Goal: Task Accomplishment & Management: Manage account settings

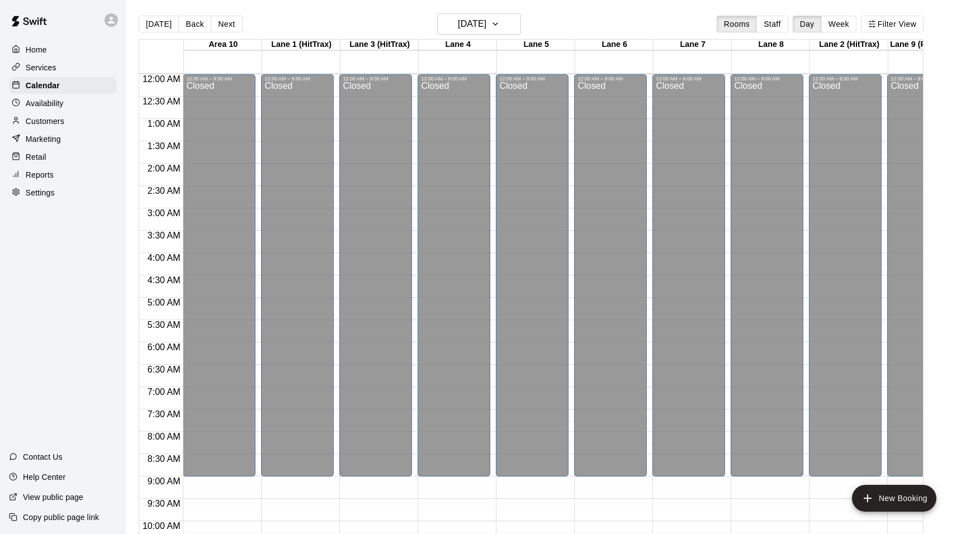
scroll to position [596, 0]
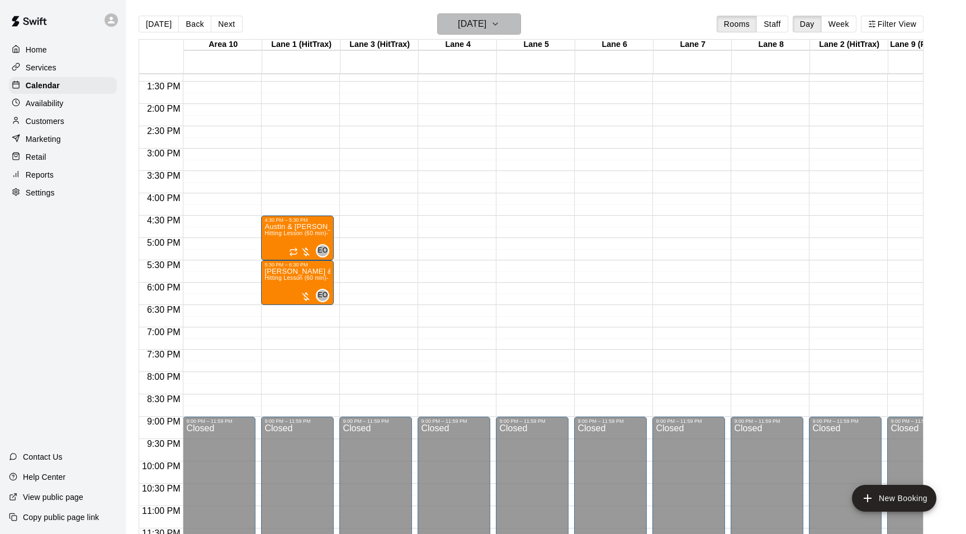
click at [500, 22] on icon "button" at bounding box center [495, 23] width 9 height 13
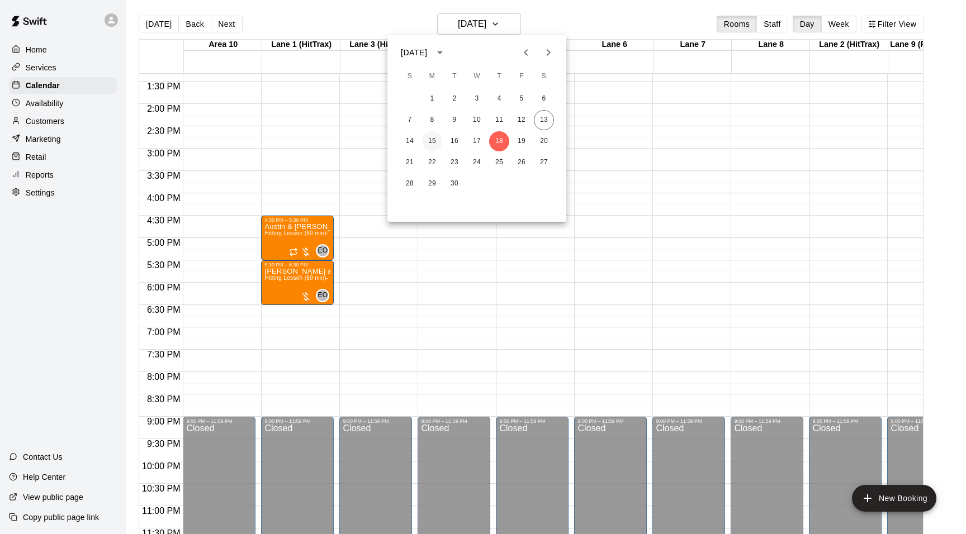
click at [433, 132] on button "15" at bounding box center [432, 141] width 20 height 20
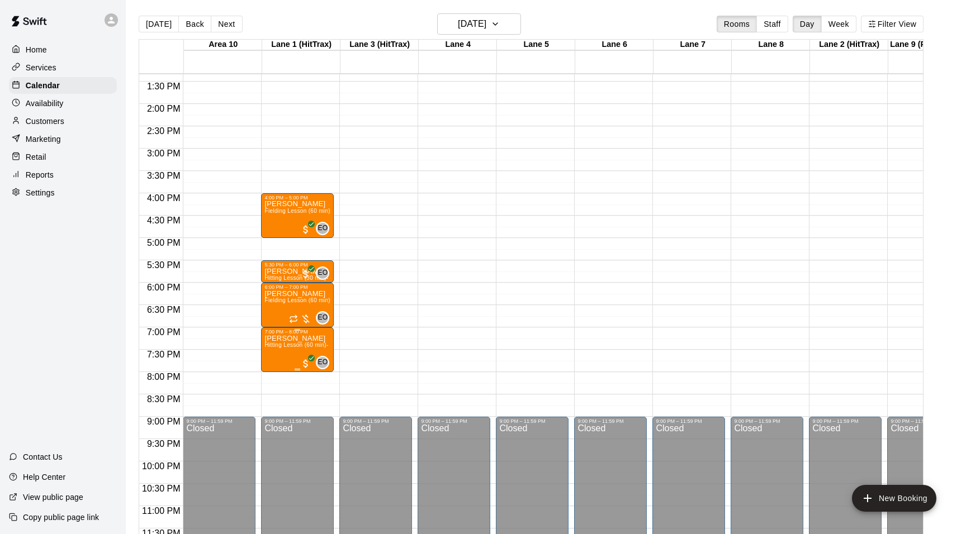
click at [276, 339] on p "[PERSON_NAME]" at bounding box center [297, 339] width 66 height 0
click at [39, 48] on div at bounding box center [483, 267] width 966 height 534
click at [39, 48] on p "Home" at bounding box center [36, 49] width 21 height 11
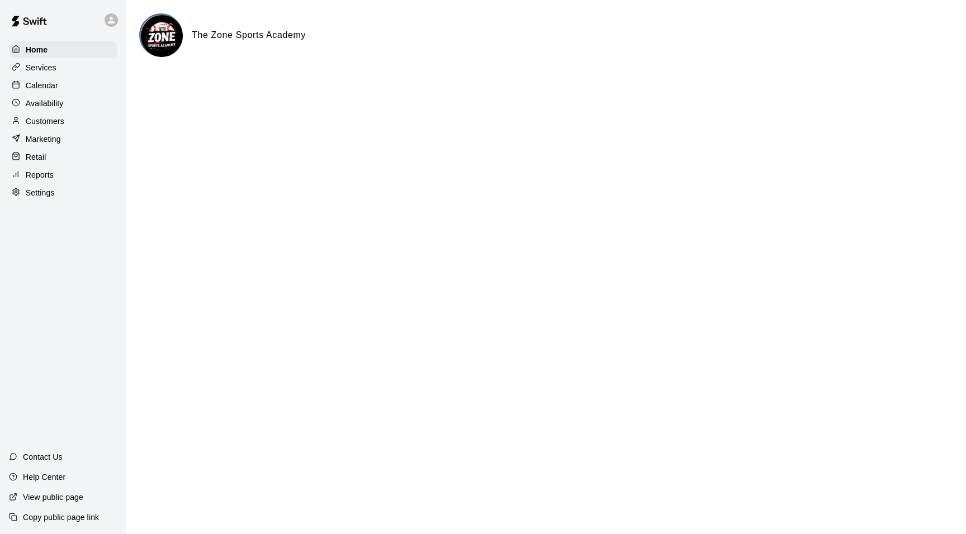
click at [42, 80] on p "Calendar" at bounding box center [42, 85] width 32 height 11
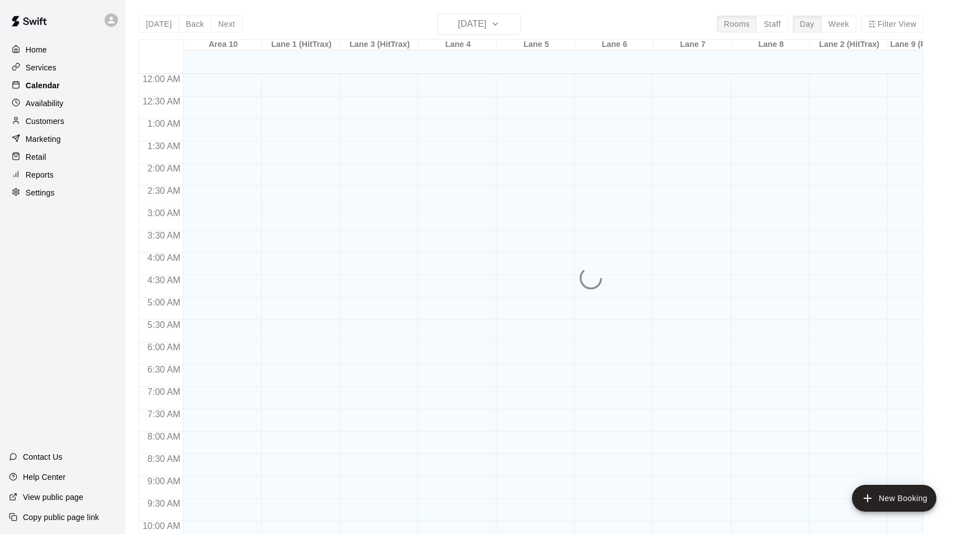
scroll to position [567, 0]
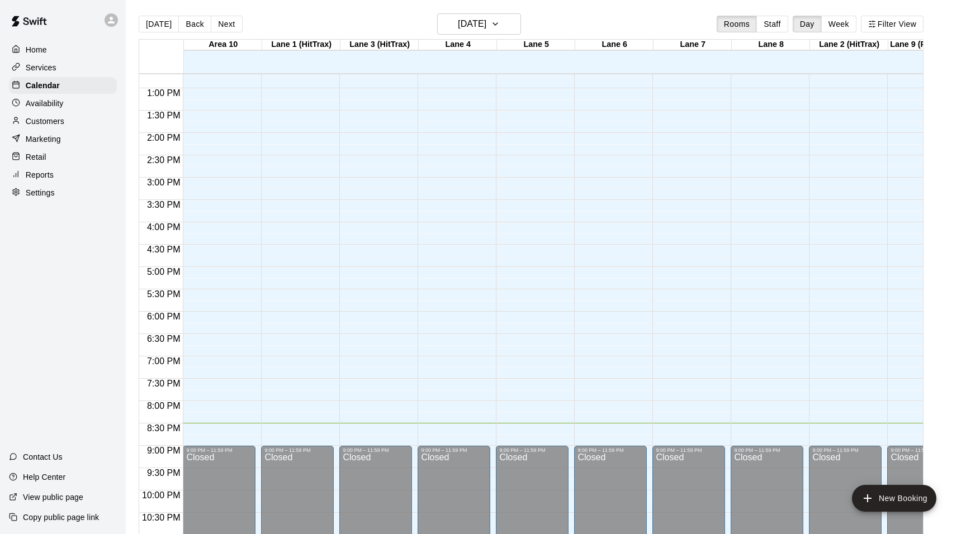
click at [41, 120] on p "Customers" at bounding box center [45, 121] width 39 height 11
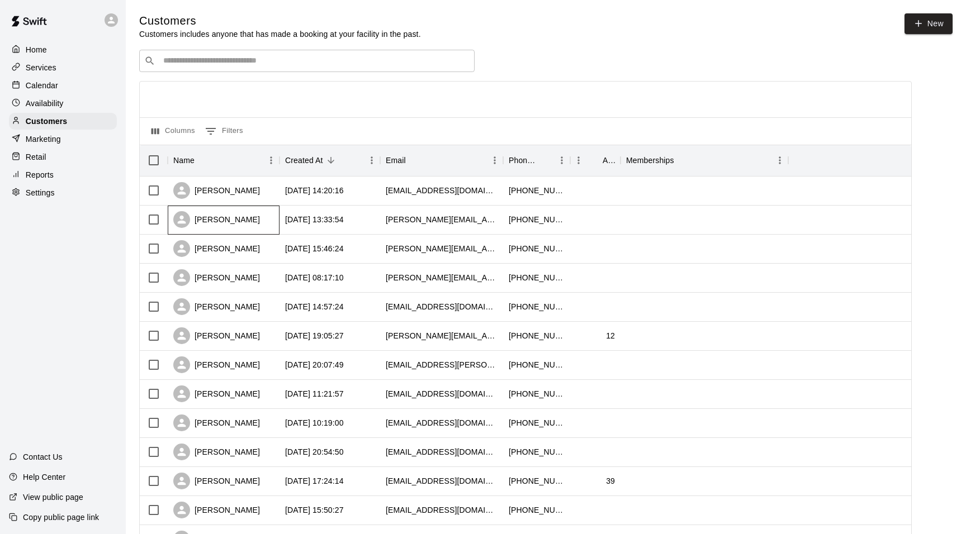
click at [234, 220] on div "[PERSON_NAME]" at bounding box center [216, 219] width 87 height 17
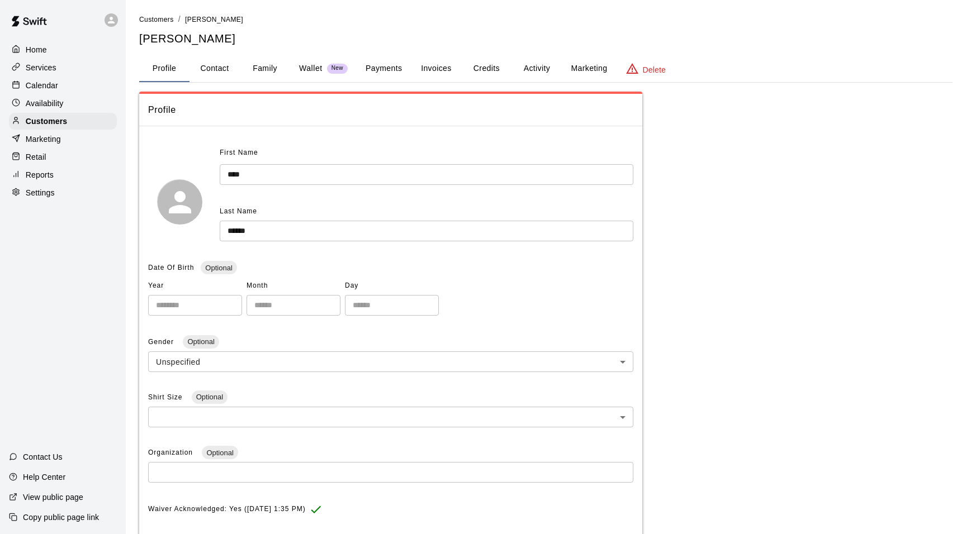
click at [263, 75] on button "Family" at bounding box center [265, 68] width 50 height 27
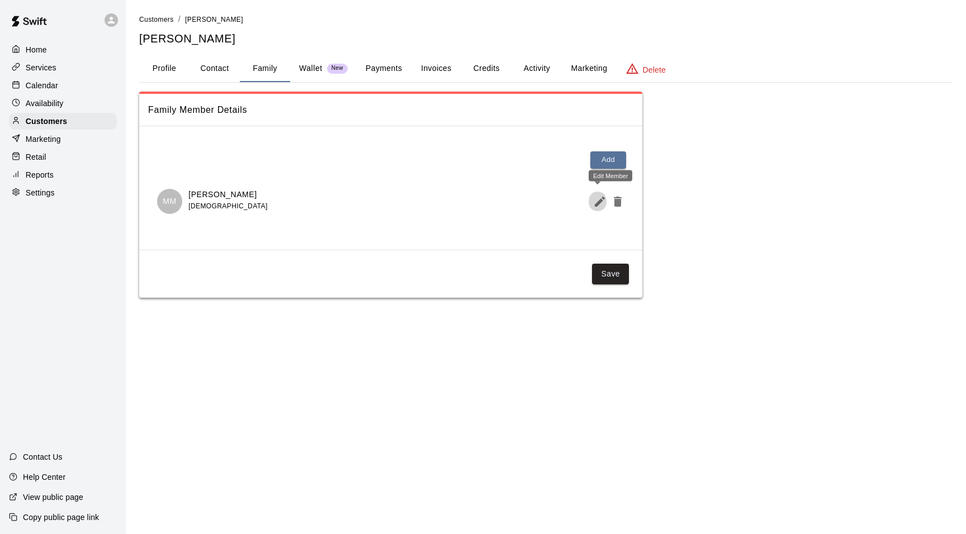
click at [599, 195] on icon "Edit Member" at bounding box center [599, 201] width 13 height 13
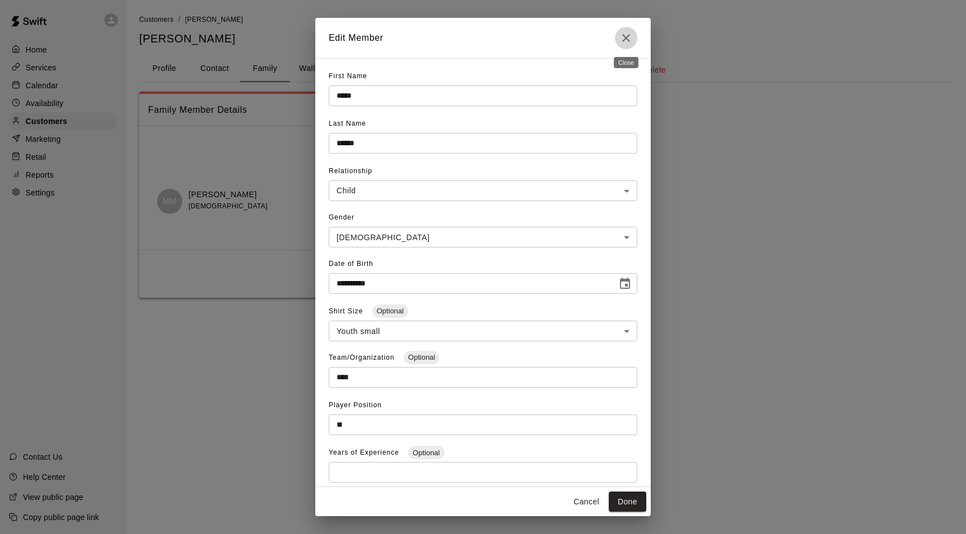
click at [629, 35] on icon "Close" at bounding box center [626, 38] width 8 height 8
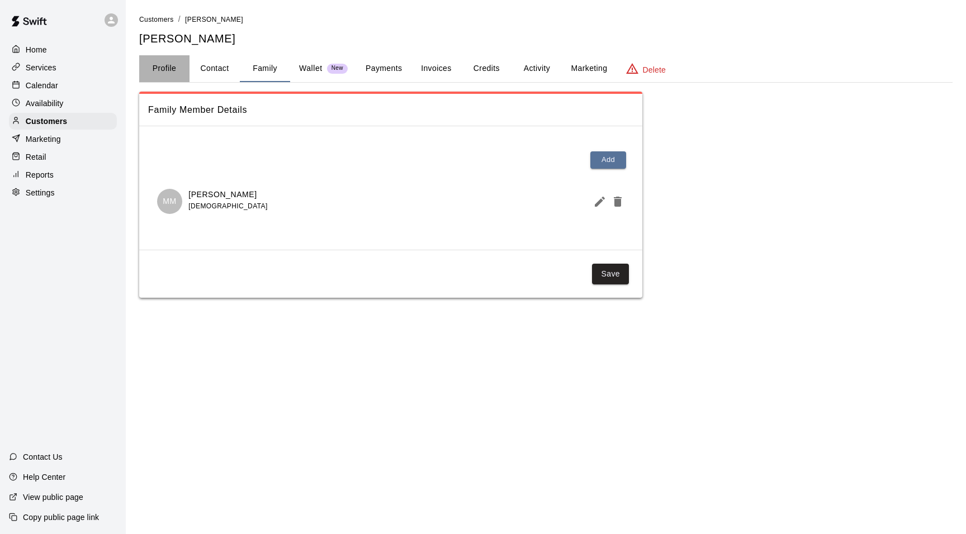
click at [170, 72] on button "Profile" at bounding box center [164, 68] width 50 height 27
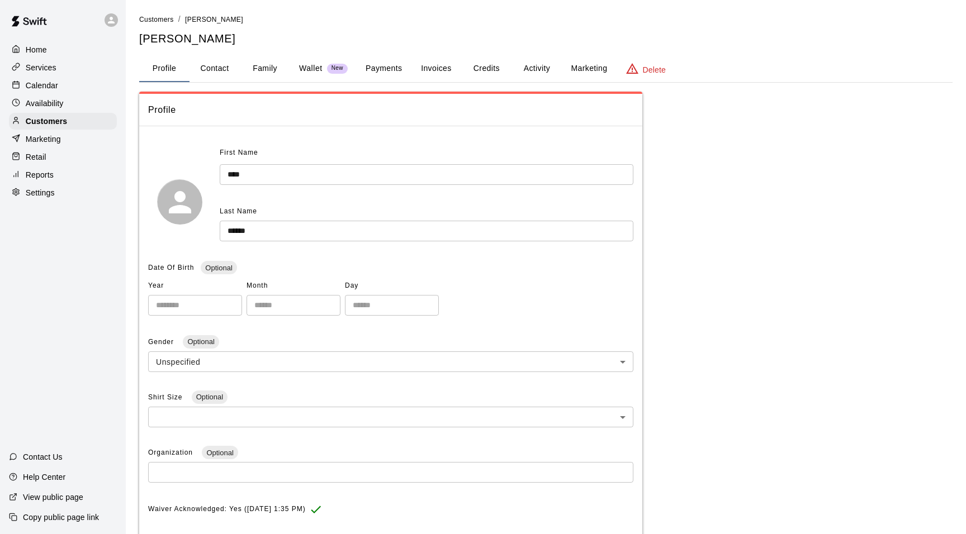
click at [245, 71] on button "Family" at bounding box center [265, 68] width 50 height 27
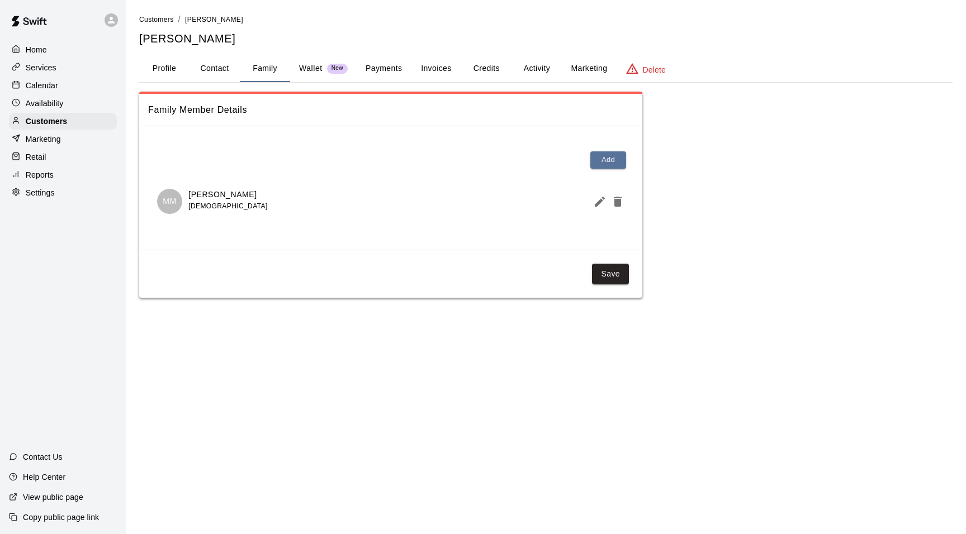
click at [56, 42] on div "Home" at bounding box center [63, 49] width 108 height 17
